Goal: Information Seeking & Learning: Learn about a topic

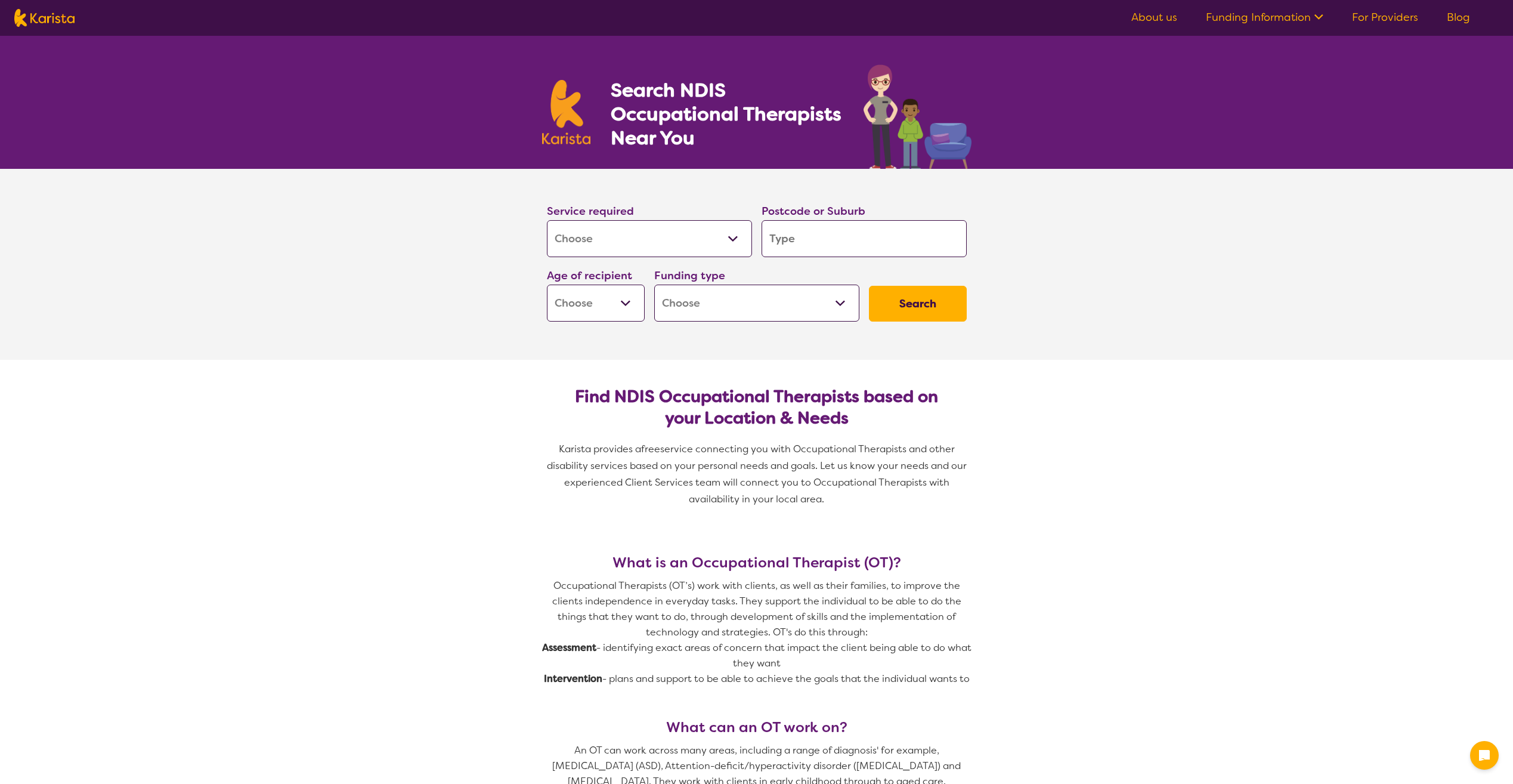
select select "[MEDICAL_DATA]"
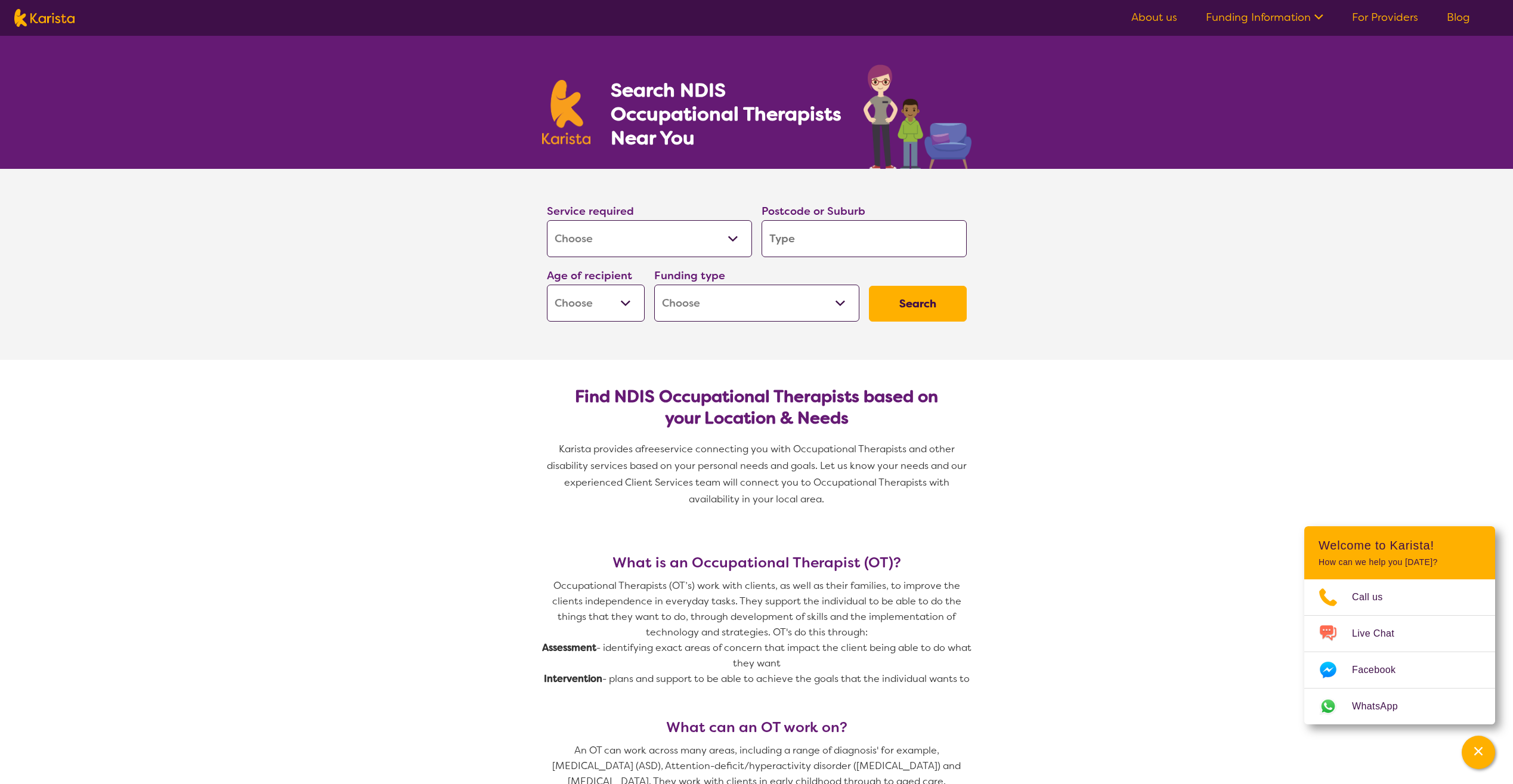
click at [815, 236] on input "search" at bounding box center [864, 239] width 205 height 37
type input "2"
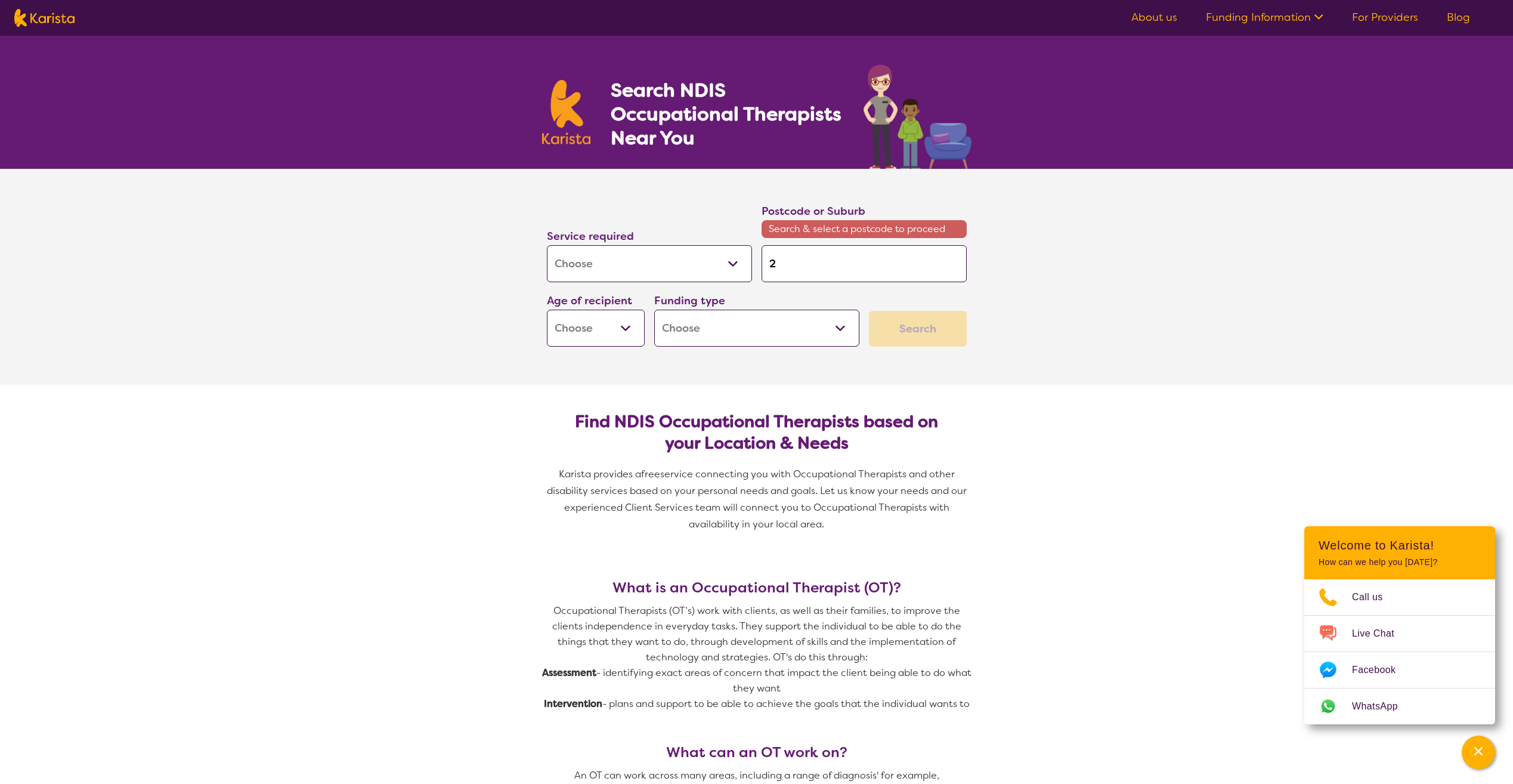
type input "21"
type input "211"
type input "2114"
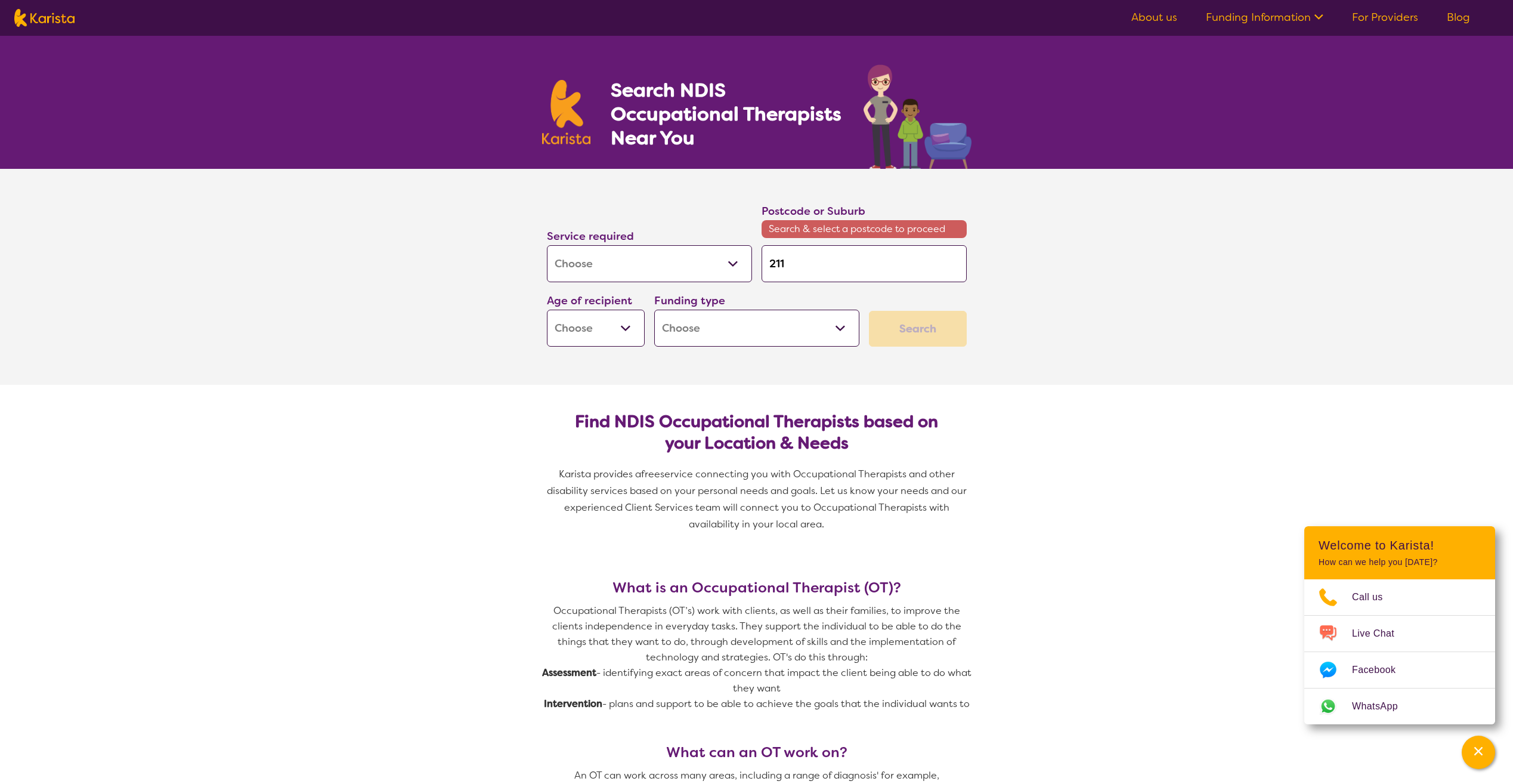
type input "2114"
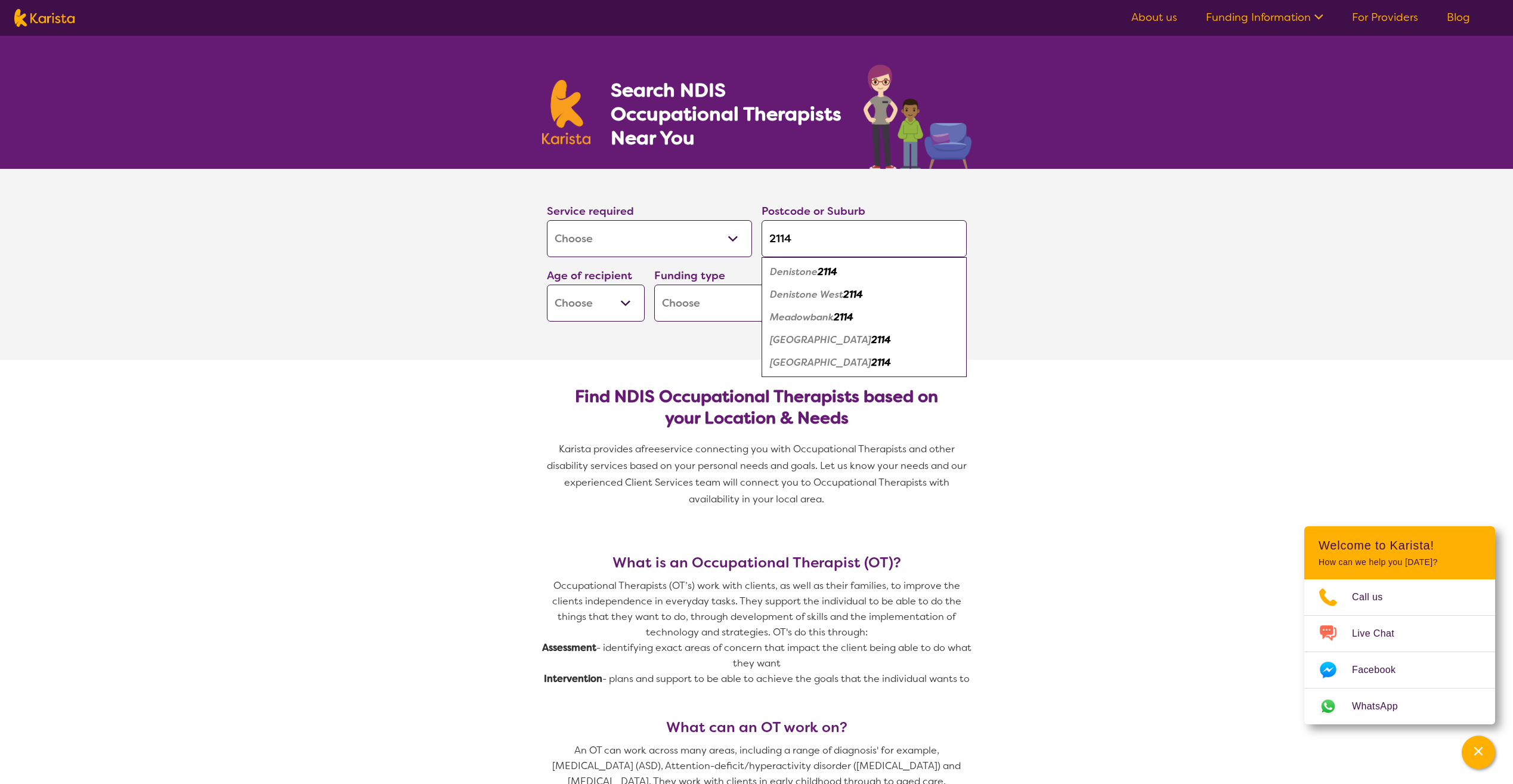
type input "2114"
click at [841, 321] on em "2114" at bounding box center [844, 317] width 20 height 13
click at [572, 307] on select "Early Childhood - 0 to 9 Child - 10 to 11 Adolescent - 12 to 17 Adult - 18 to 6…" at bounding box center [596, 302] width 98 height 37
select select "EC"
click at [547, 284] on select "Early Childhood - 0 to 9 Child - 10 to 11 Adolescent - 12 to 17 Adult - 18 to 6…" at bounding box center [596, 302] width 98 height 37
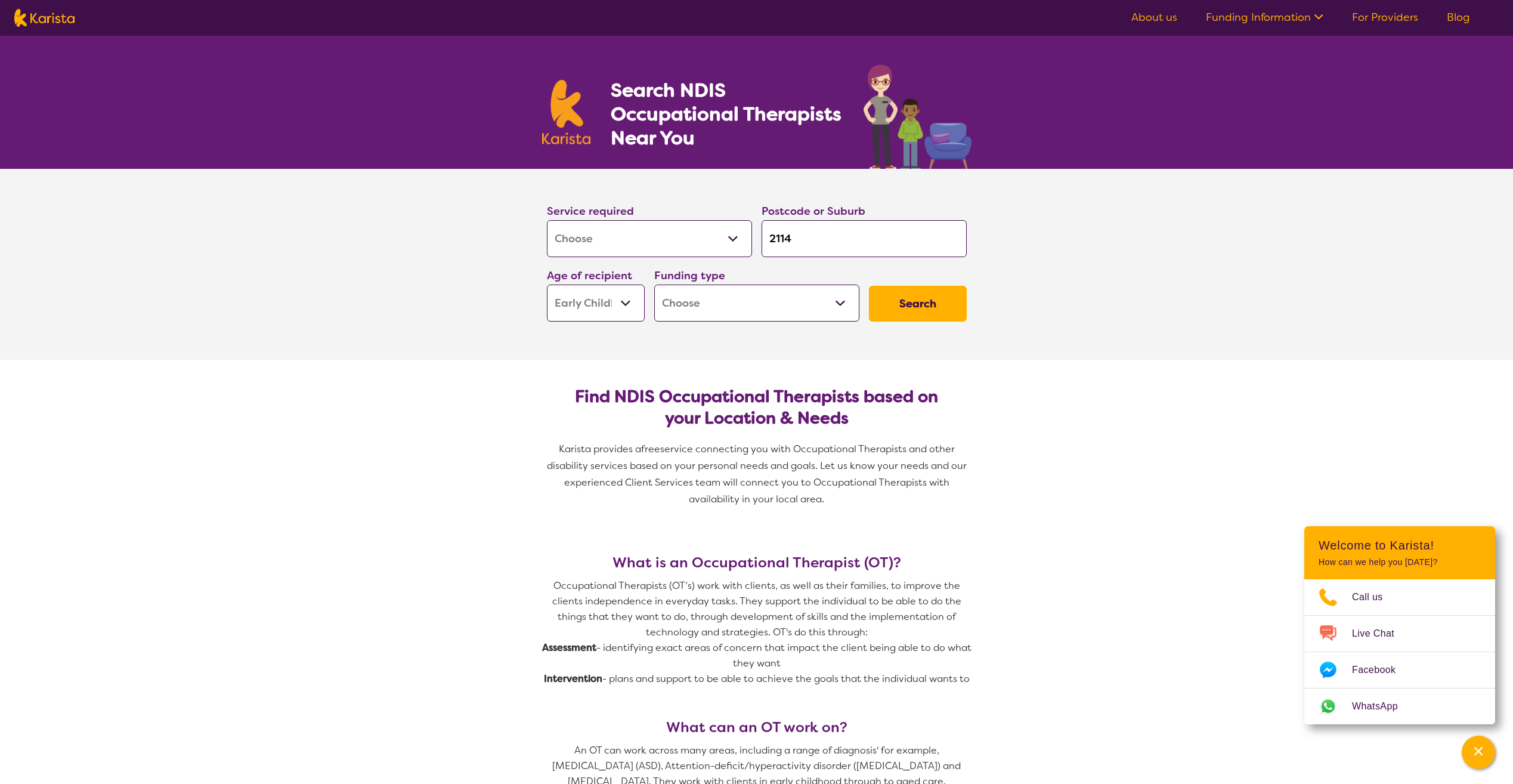
select select "EC"
click at [679, 306] on select "Home Care Package (HCP) National Disability Insurance Scheme (NDIS) I don't know" at bounding box center [757, 302] width 205 height 37
select select "i-don-t-know"
click at [654, 284] on select "Home Care Package (HCP) National Disability Insurance Scheme (NDIS) I don't know" at bounding box center [757, 302] width 205 height 37
select select "i-don-t-know"
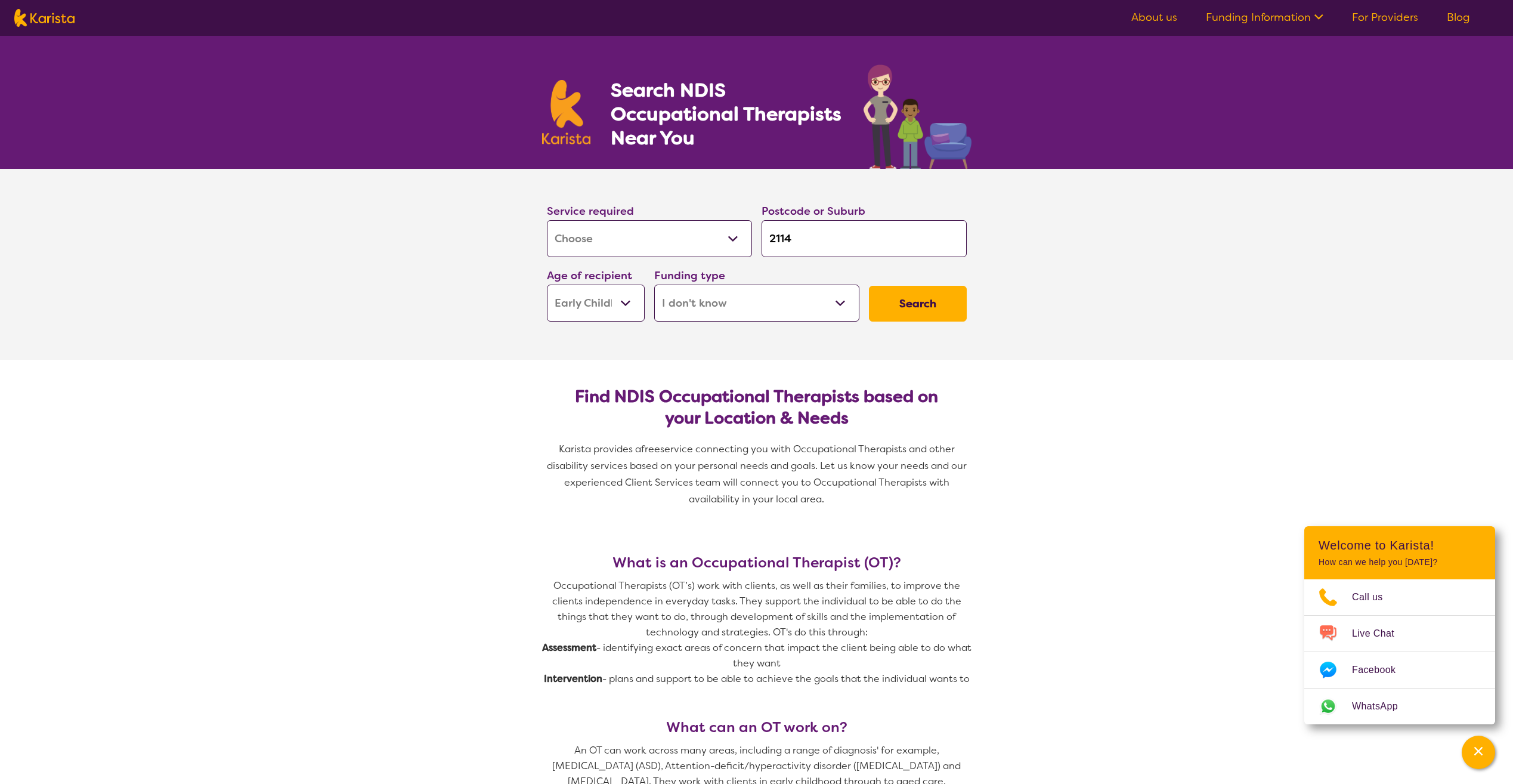
click at [902, 309] on button "Search" at bounding box center [919, 303] width 98 height 35
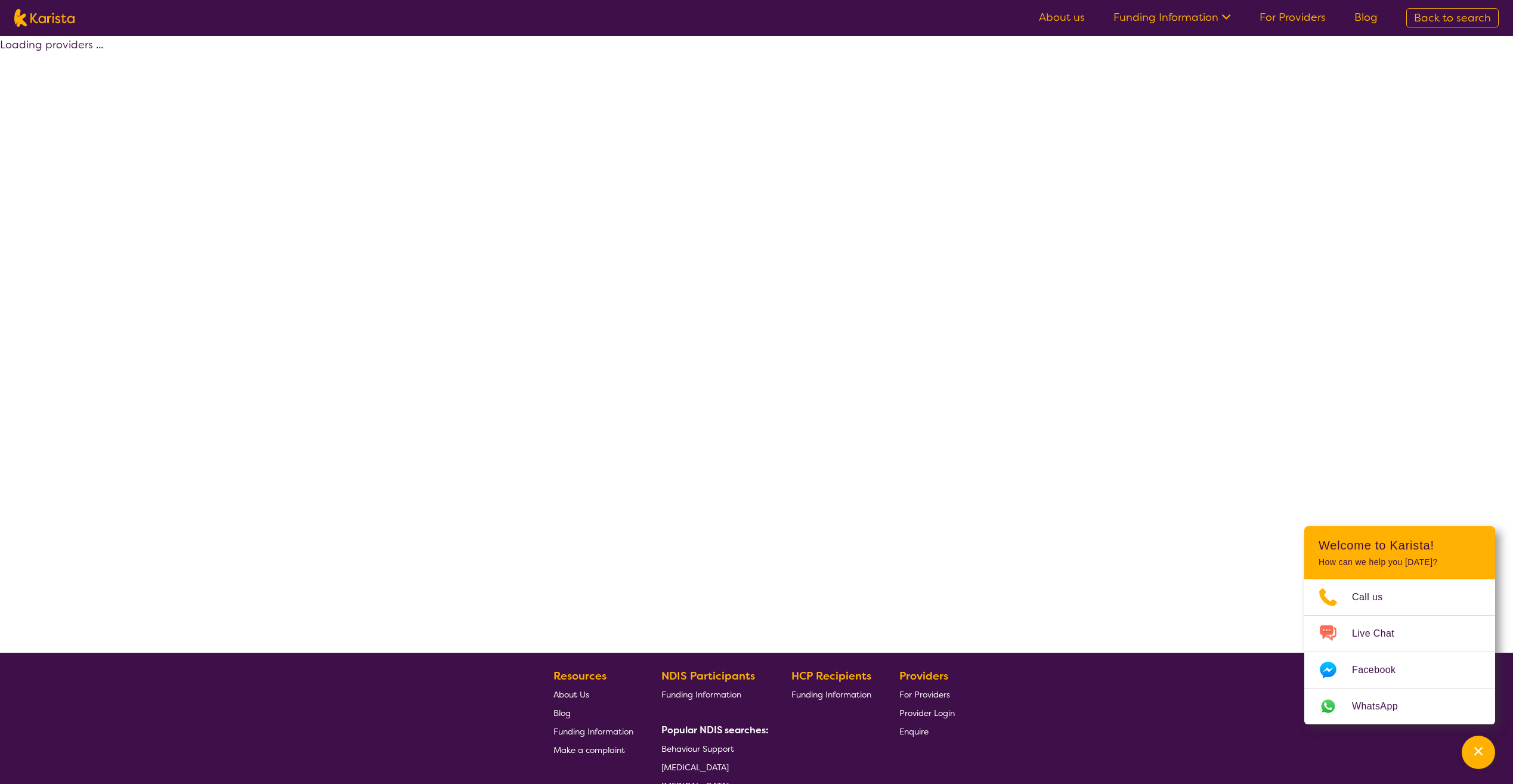
select select "[MEDICAL_DATA]"
select select "EC"
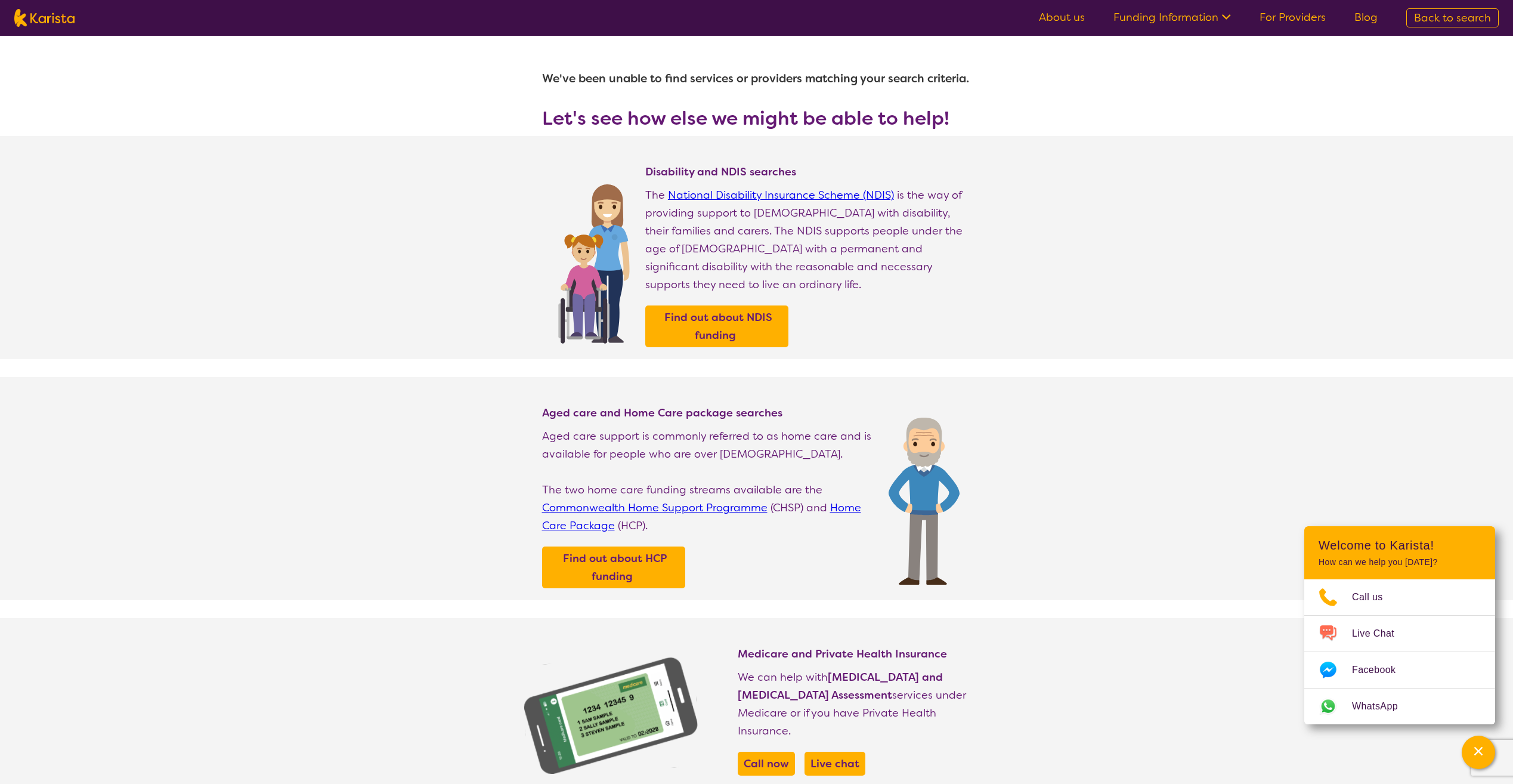
select select "[MEDICAL_DATA]"
select select "EC"
select select "i-don-t-know"
select select "[MEDICAL_DATA]"
select select "EC"
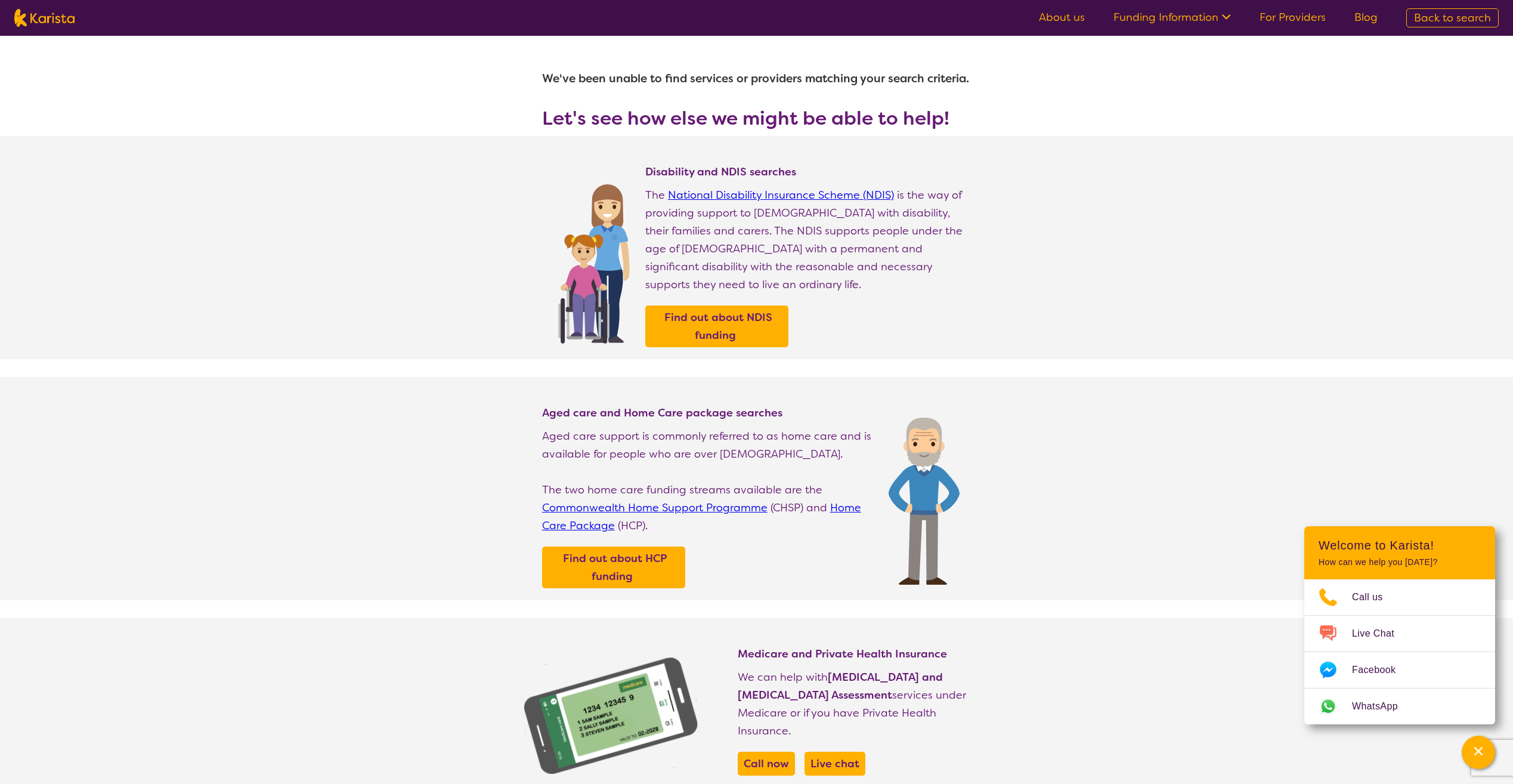
select select "i-don-t-know"
